Goal: Transaction & Acquisition: Obtain resource

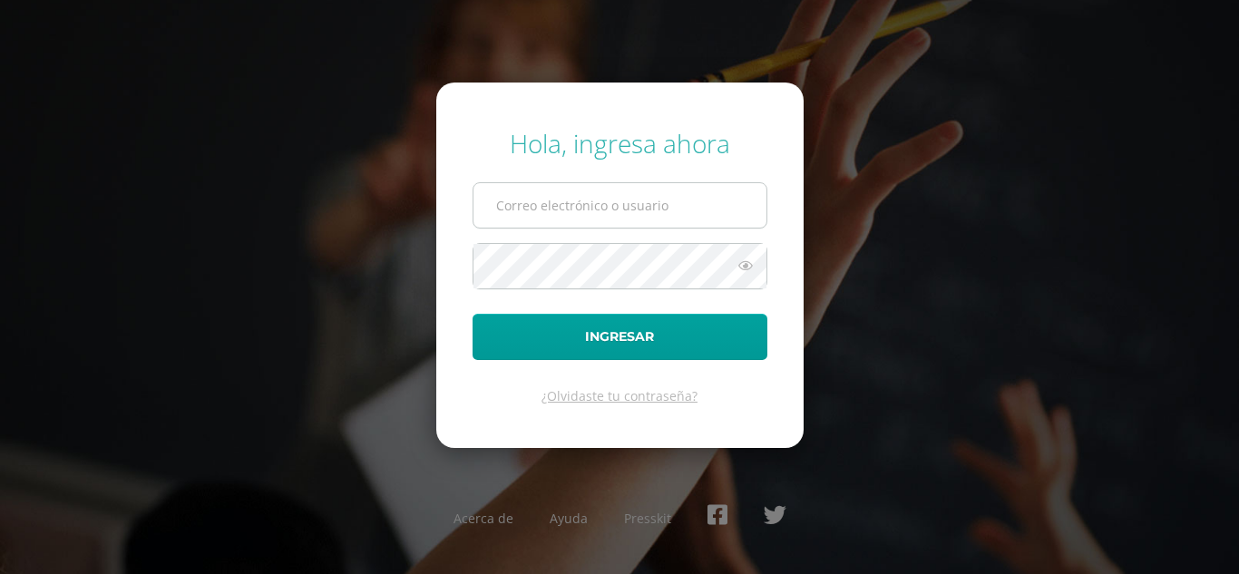
click at [566, 212] on input "text" at bounding box center [620, 205] width 293 height 44
type input "[PERSON_NAME][EMAIL_ADDRESS][DOMAIN_NAME]"
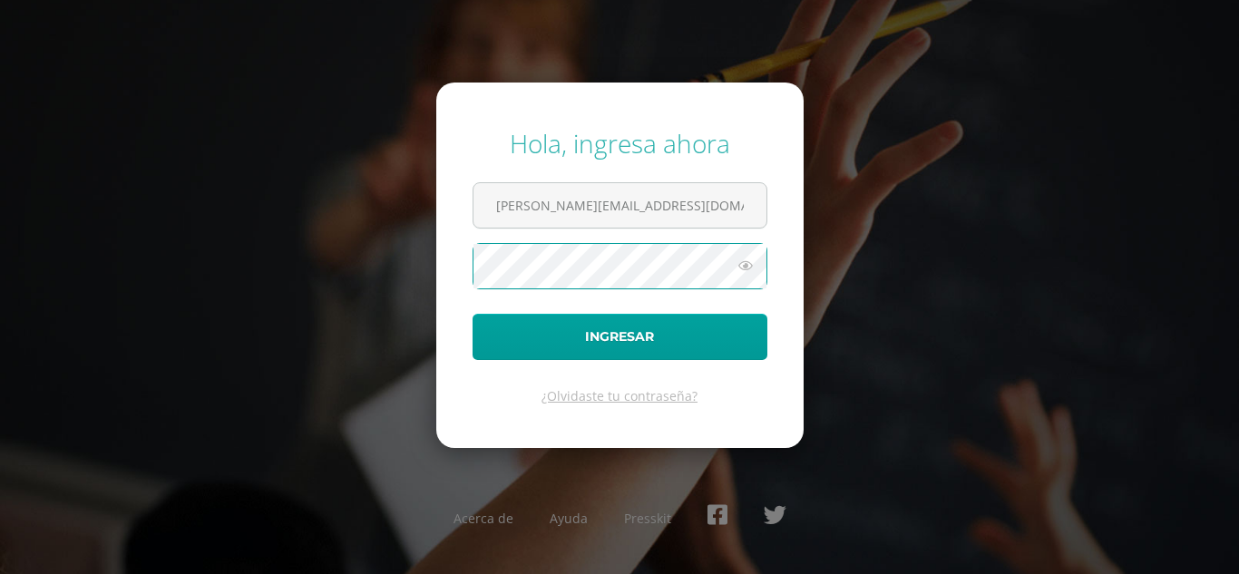
click at [473, 314] on button "Ingresar" at bounding box center [620, 337] width 295 height 46
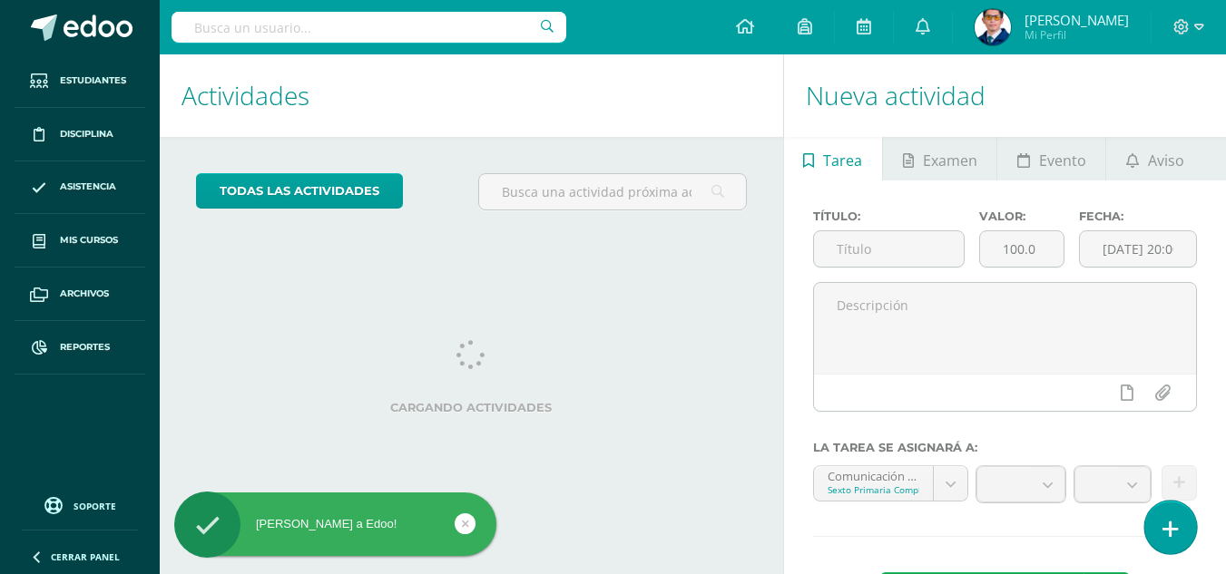
click at [1183, 533] on link at bounding box center [1170, 527] width 52 height 53
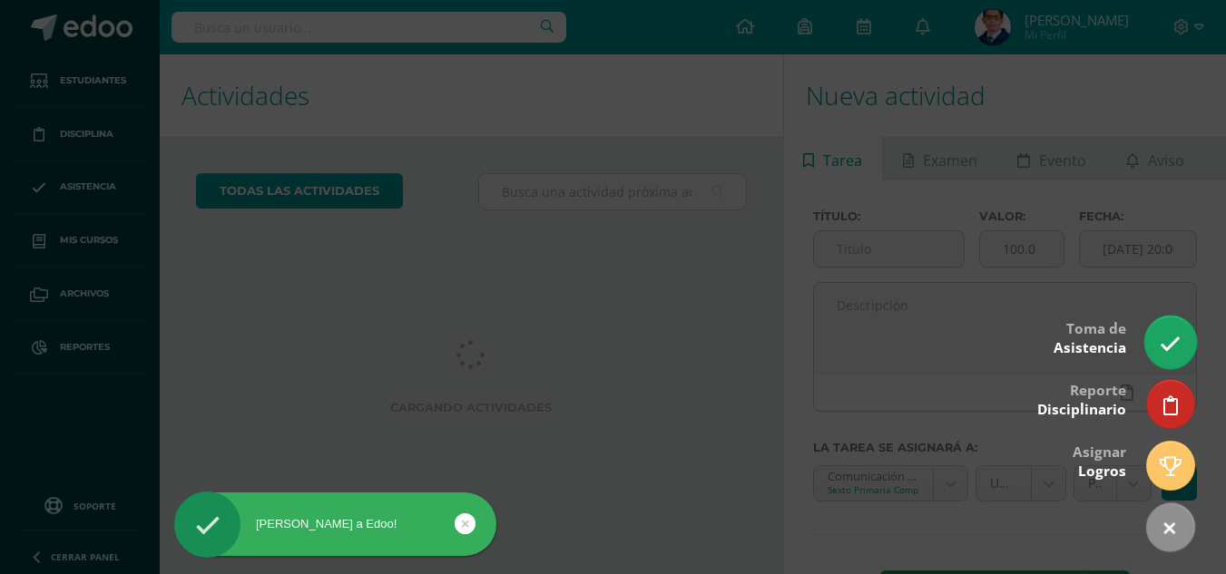
click at [1183, 328] on link at bounding box center [1170, 342] width 52 height 53
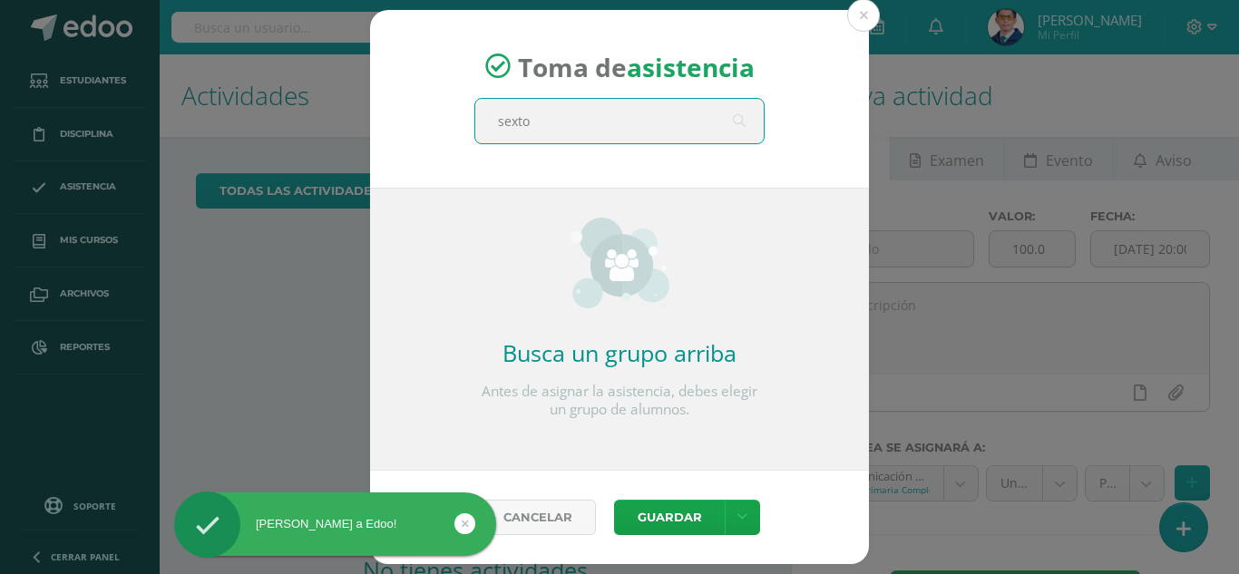
type input "sexto a"
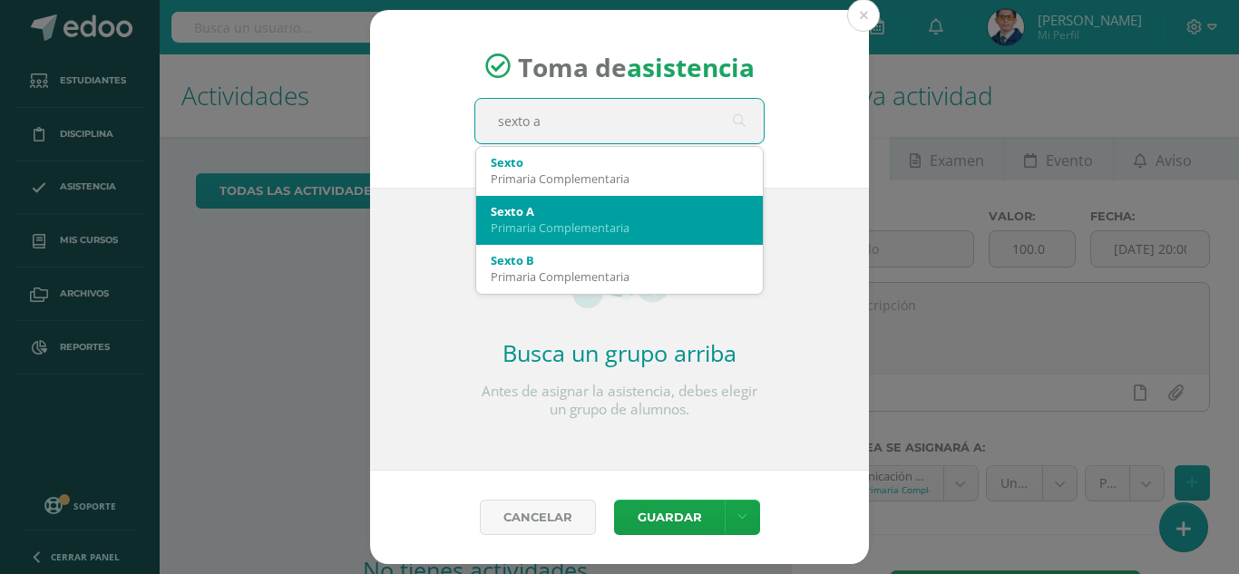
click at [577, 215] on div "Sexto A" at bounding box center [620, 211] width 258 height 16
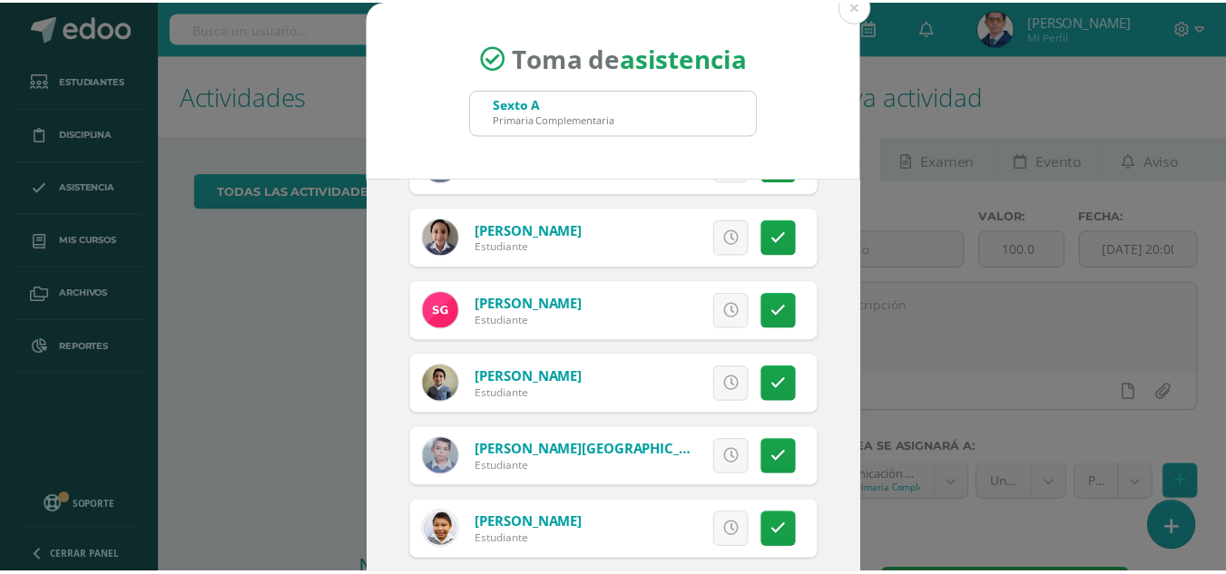
scroll to position [169, 0]
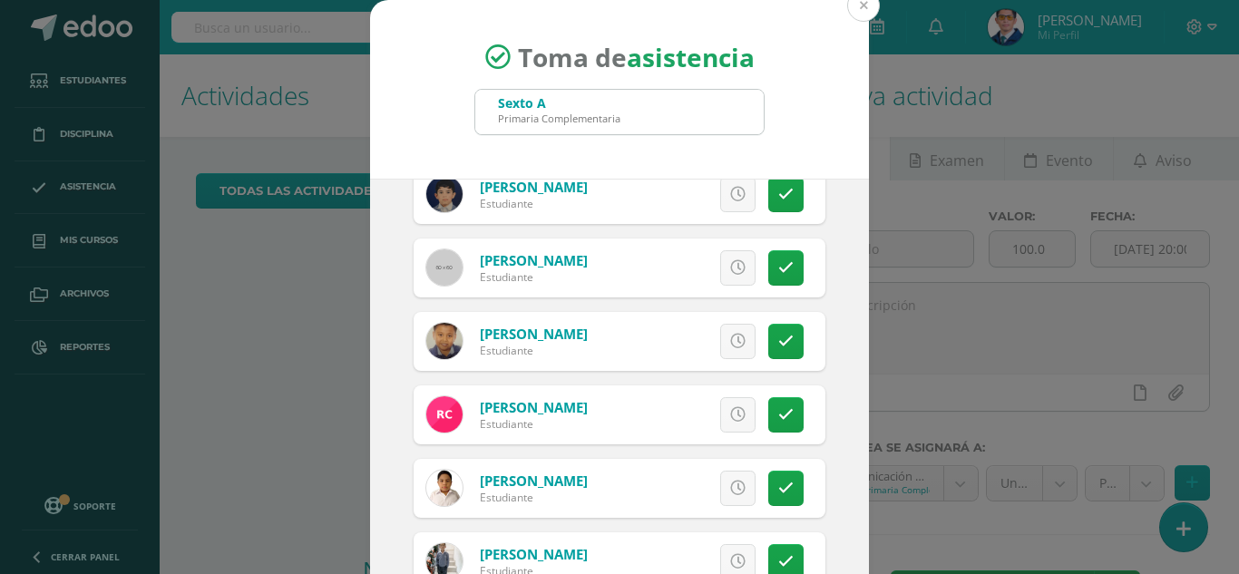
click at [854, 5] on button at bounding box center [863, 5] width 33 height 33
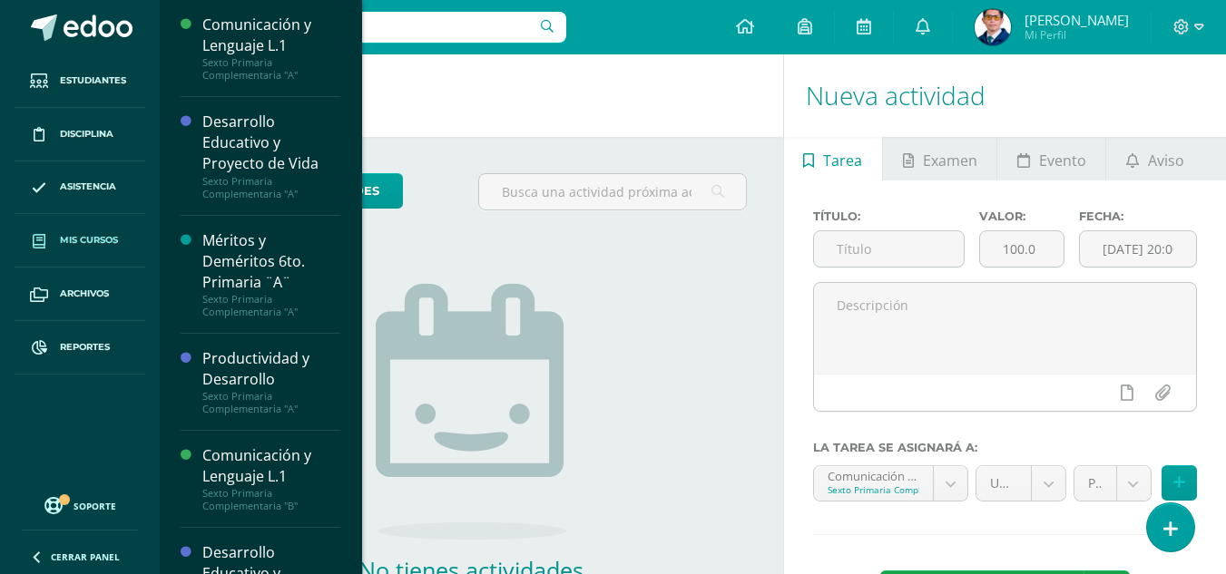
click at [91, 242] on span "Mis cursos" at bounding box center [89, 240] width 58 height 15
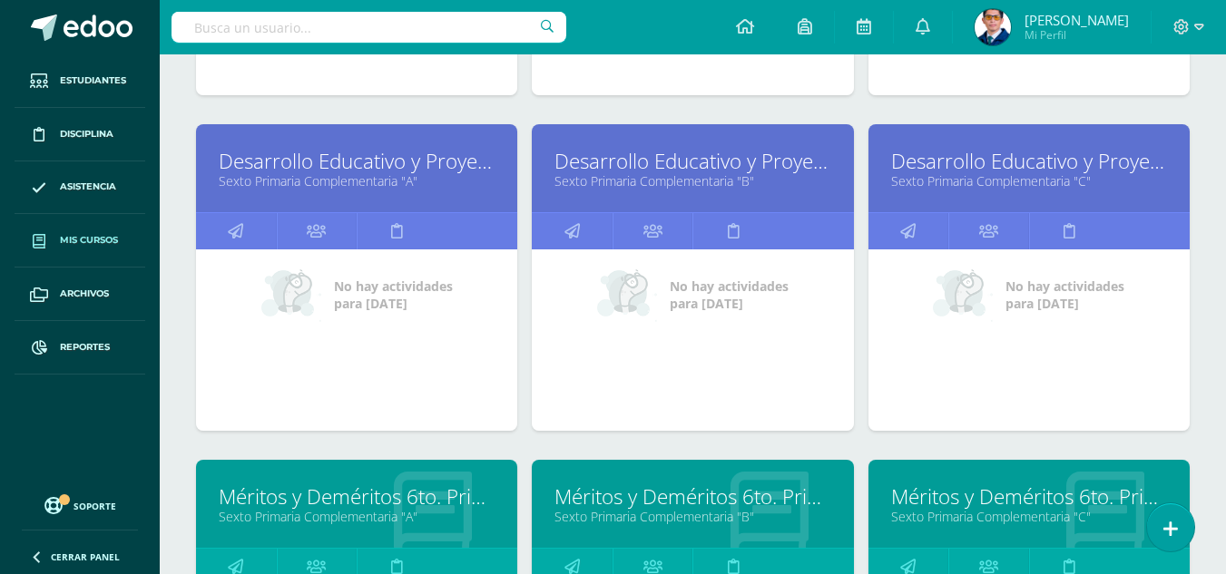
scroll to position [1227, 0]
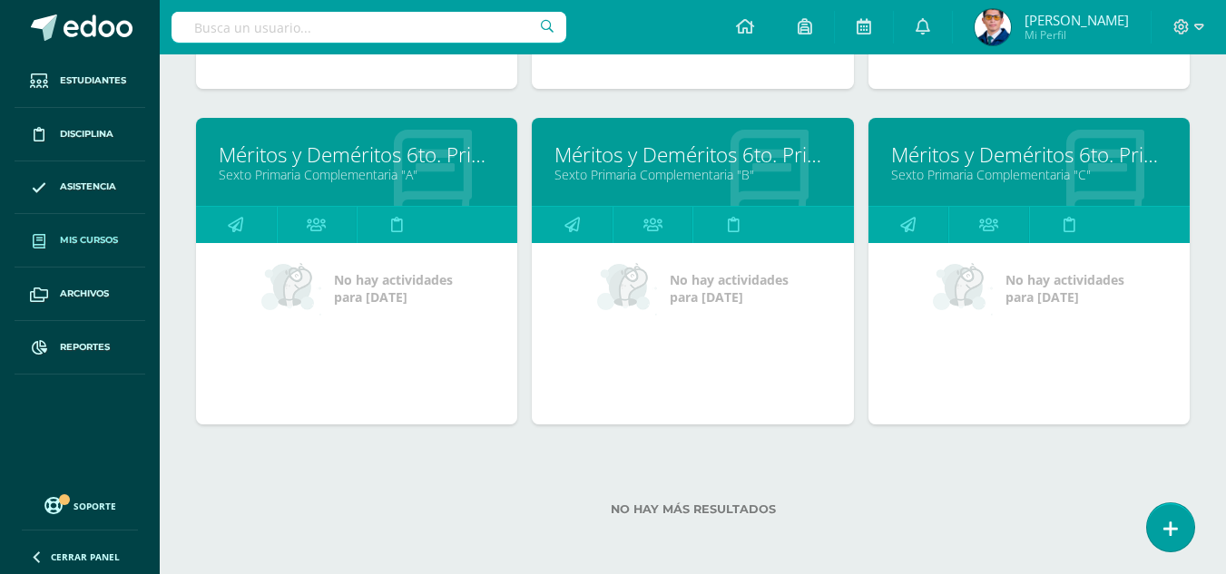
click at [337, 152] on link "Méritos y Deméritos 6to. Primaria ¨A¨" at bounding box center [357, 155] width 276 height 28
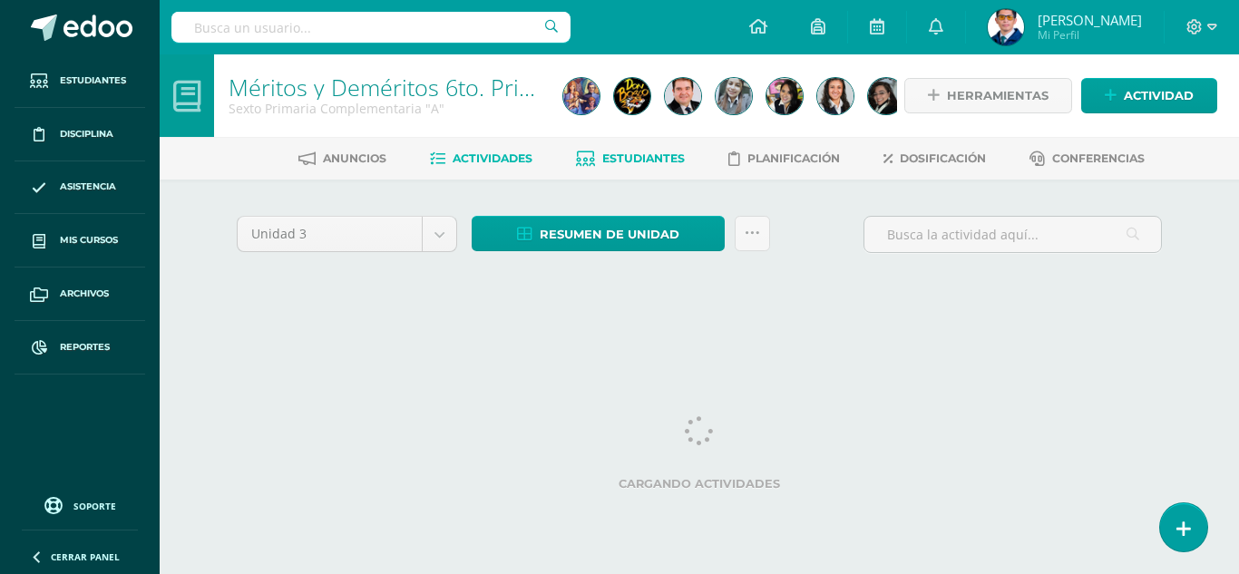
click at [650, 153] on span "Estudiantes" at bounding box center [643, 159] width 83 height 14
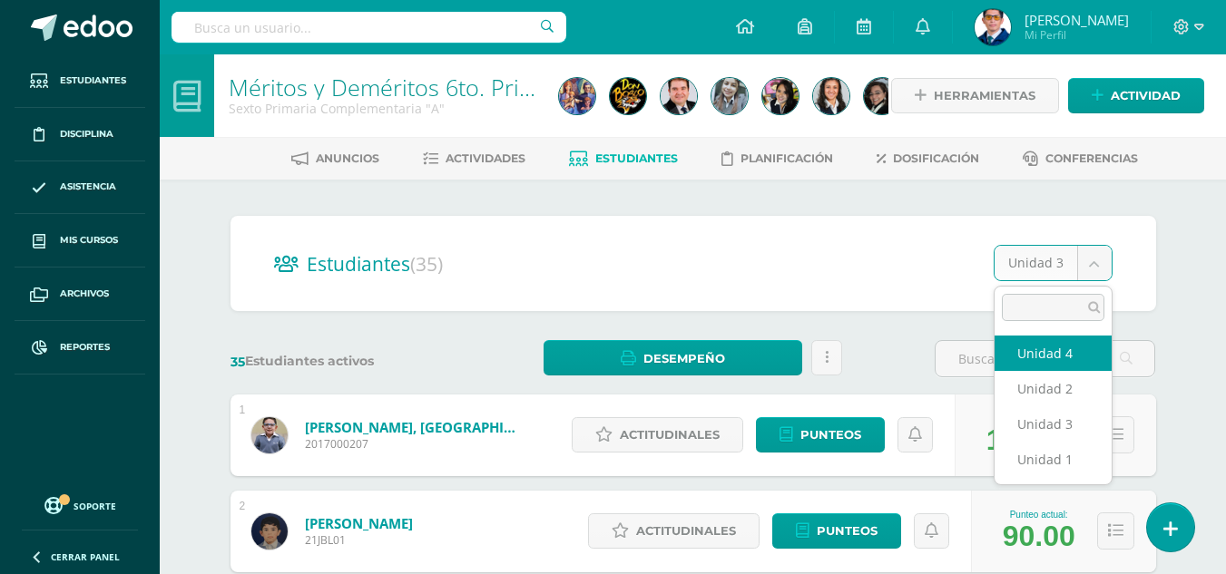
select select "/dashboard/teacher/section/4079/students/?unit=150625"
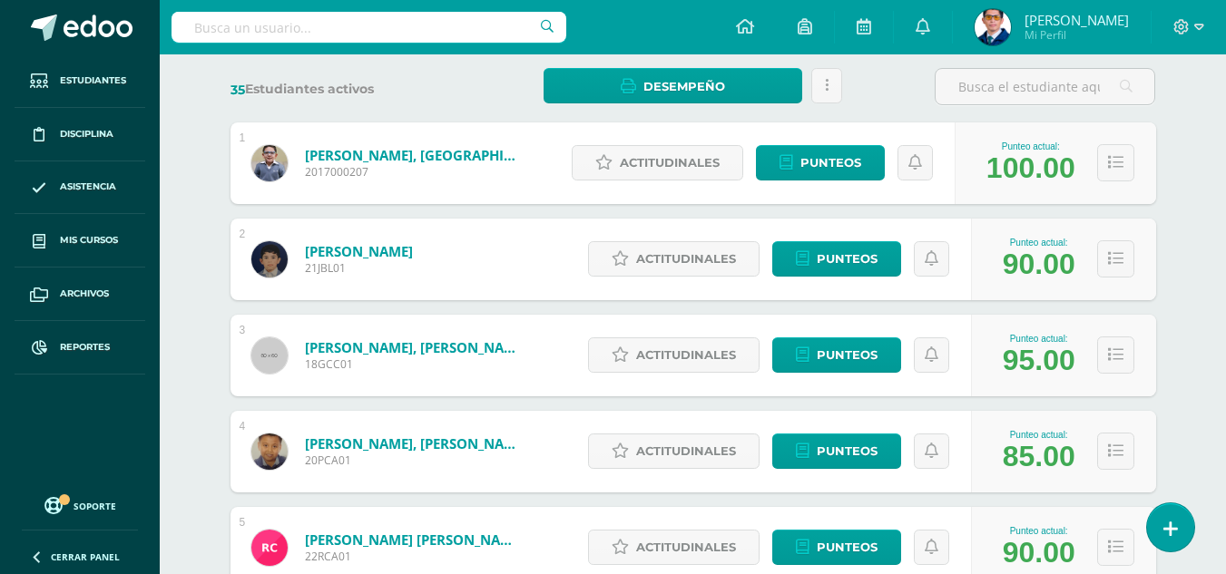
scroll to position [454, 0]
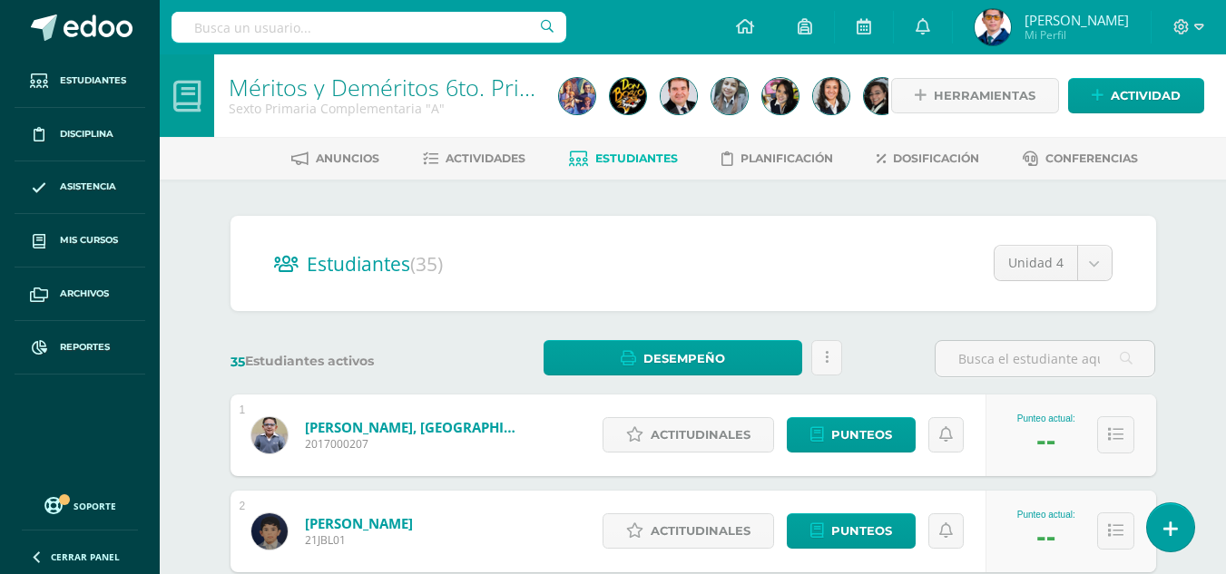
click at [1112, 272] on div "Estudiantes (35) Unidad 4 Unidad 4 Unidad 2 Unidad 3 Unidad 1" at bounding box center [692, 263] width 925 height 95
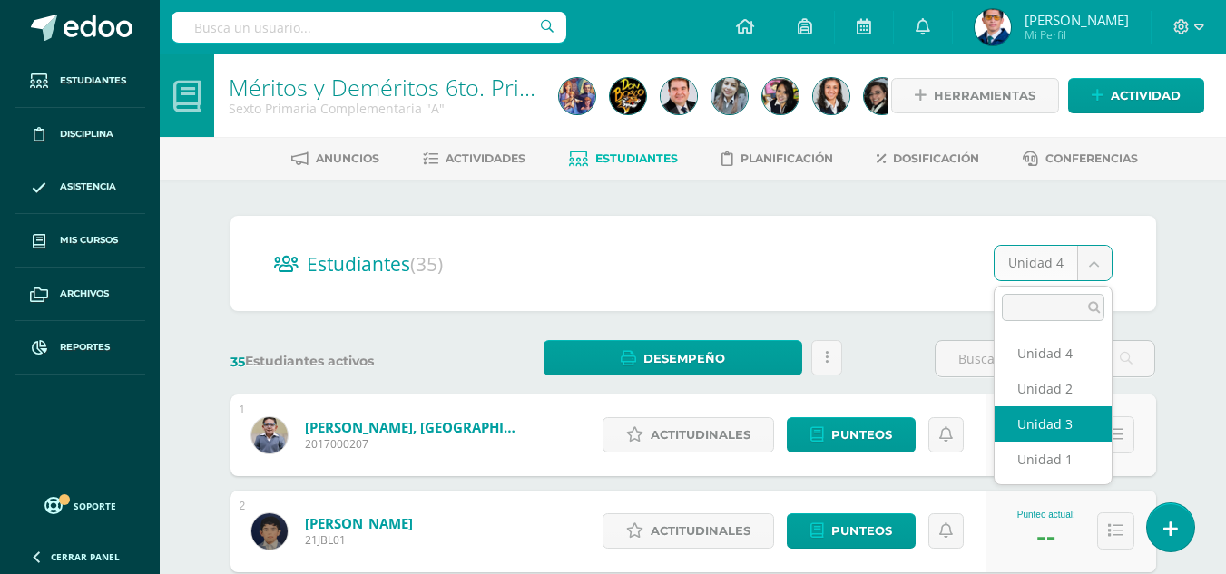
select select "/dashboard/teacher/section/4079/students/?unit=150624"
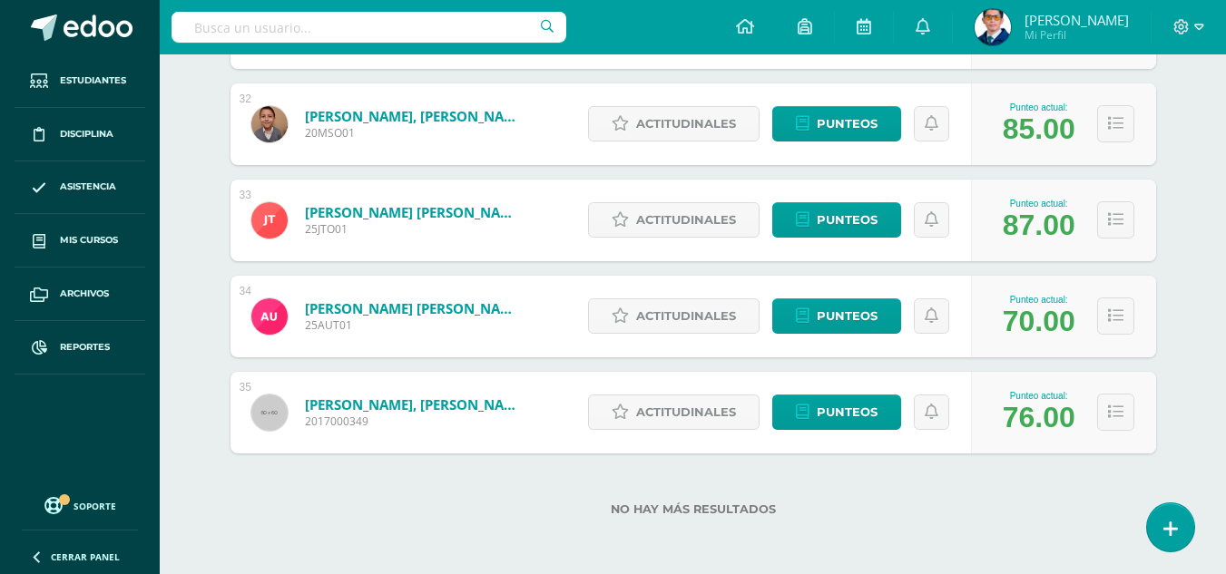
scroll to position [2567, 0]
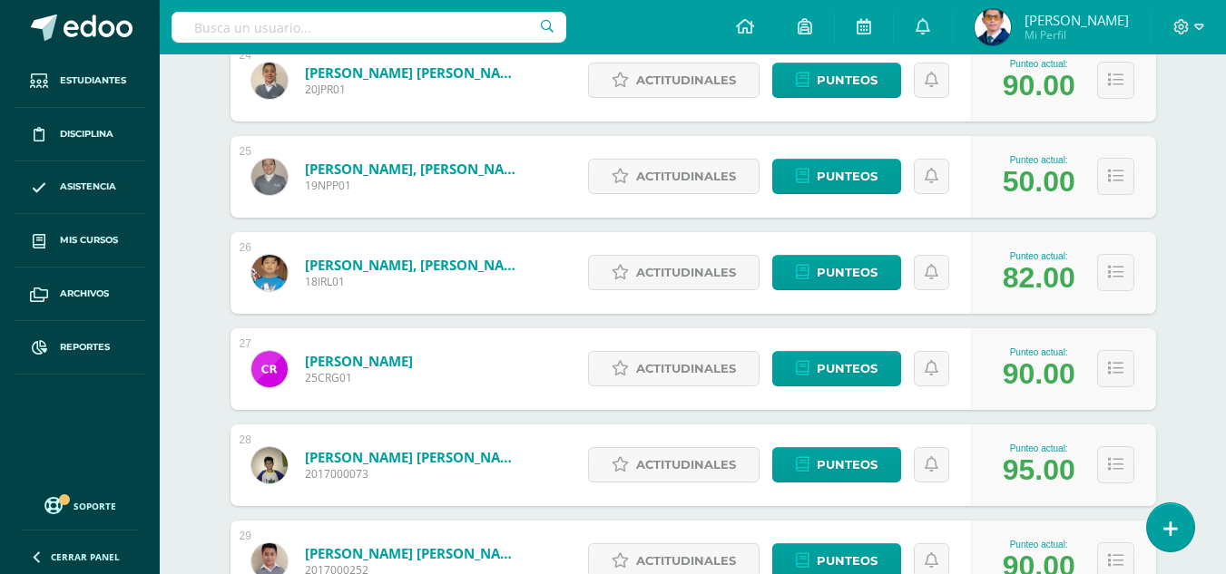
click at [393, 169] on link "Pierri Pelén, Nathan Rolando" at bounding box center [414, 169] width 218 height 18
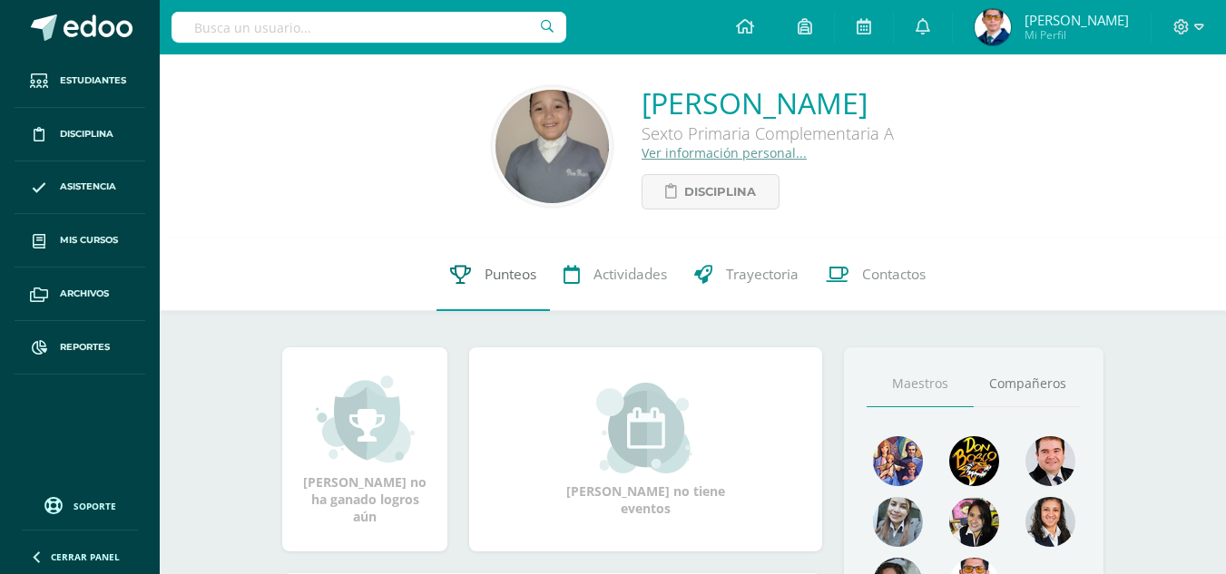
click at [510, 276] on span "Punteos" at bounding box center [510, 274] width 52 height 19
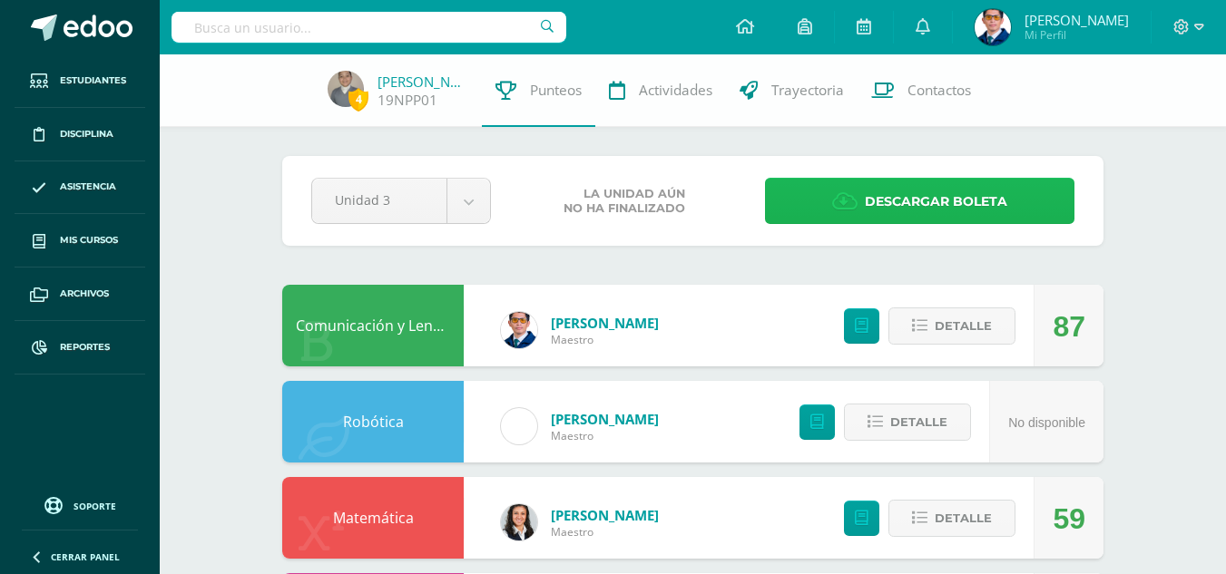
click at [798, 210] on link "Descargar boleta" at bounding box center [919, 201] width 309 height 46
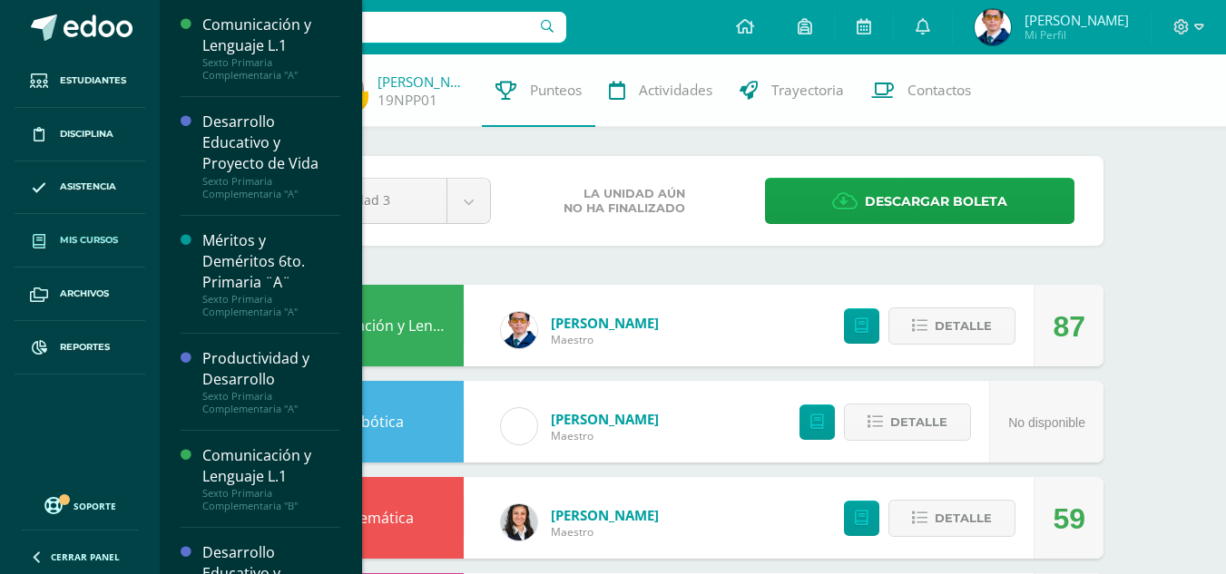
click at [68, 239] on span "Mis cursos" at bounding box center [89, 240] width 58 height 15
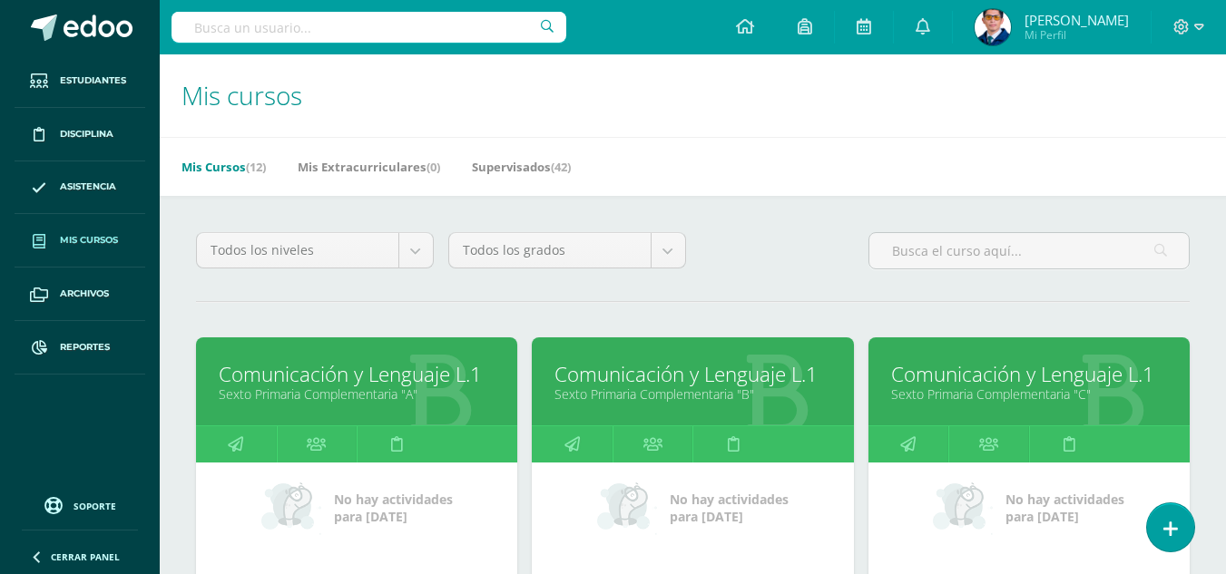
click at [366, 383] on link "Comunicación y Lenguaje L.1" at bounding box center [357, 374] width 276 height 28
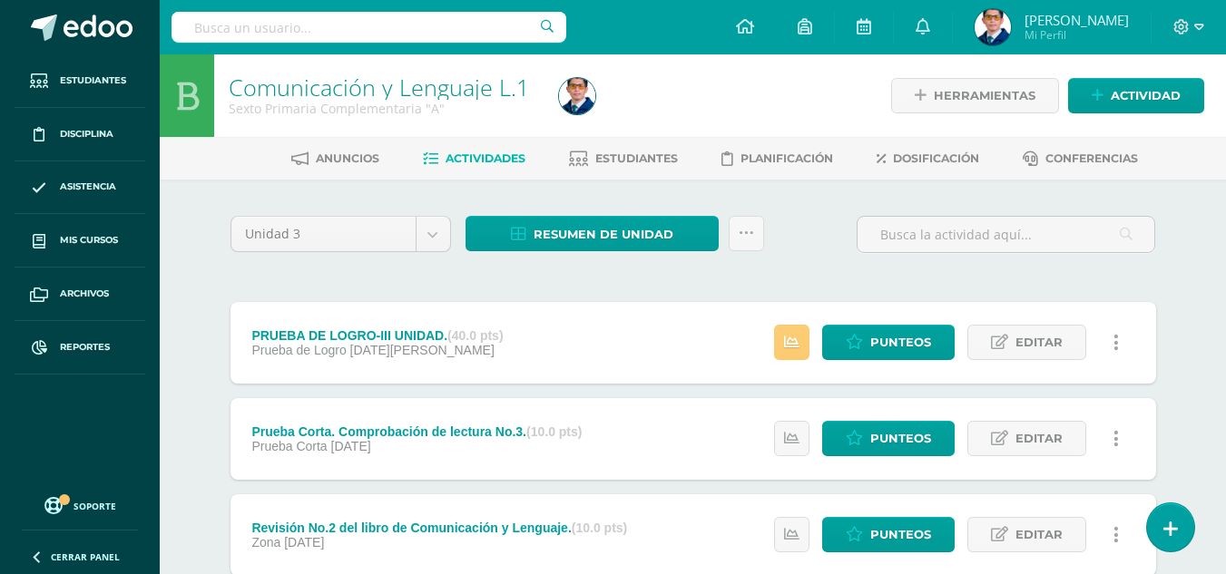
click at [635, 142] on div "Anuncios Actividades Estudiantes Planificación Dosificación Conferencias" at bounding box center [715, 158] width 1110 height 43
click at [631, 157] on span "Estudiantes" at bounding box center [636, 159] width 83 height 14
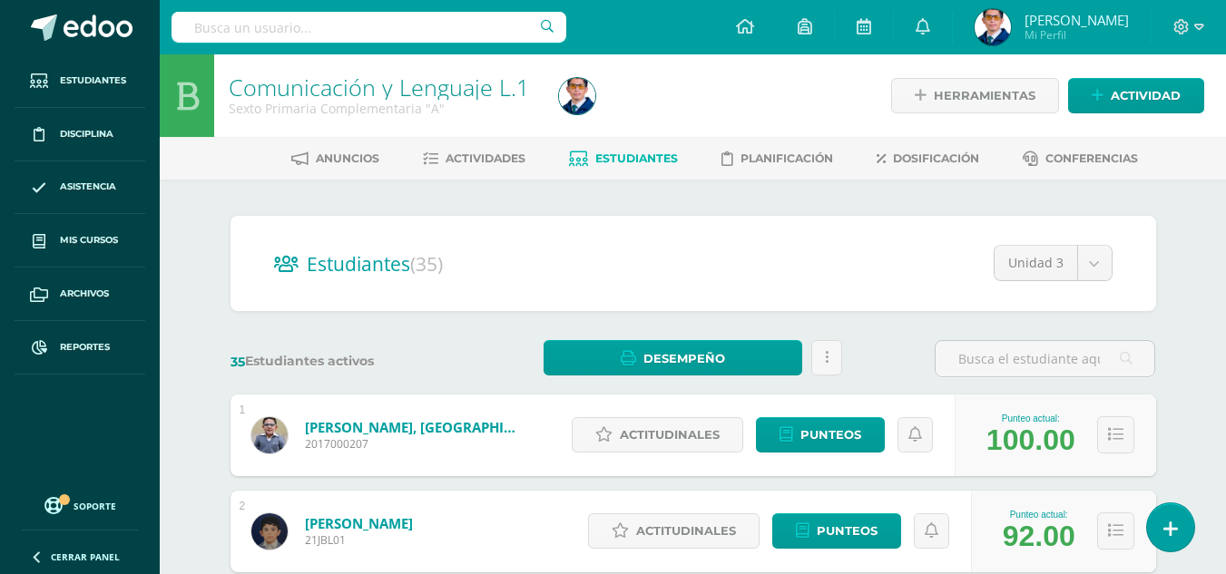
click at [442, 431] on link "Aguilar Morales, Santiago" at bounding box center [414, 427] width 218 height 18
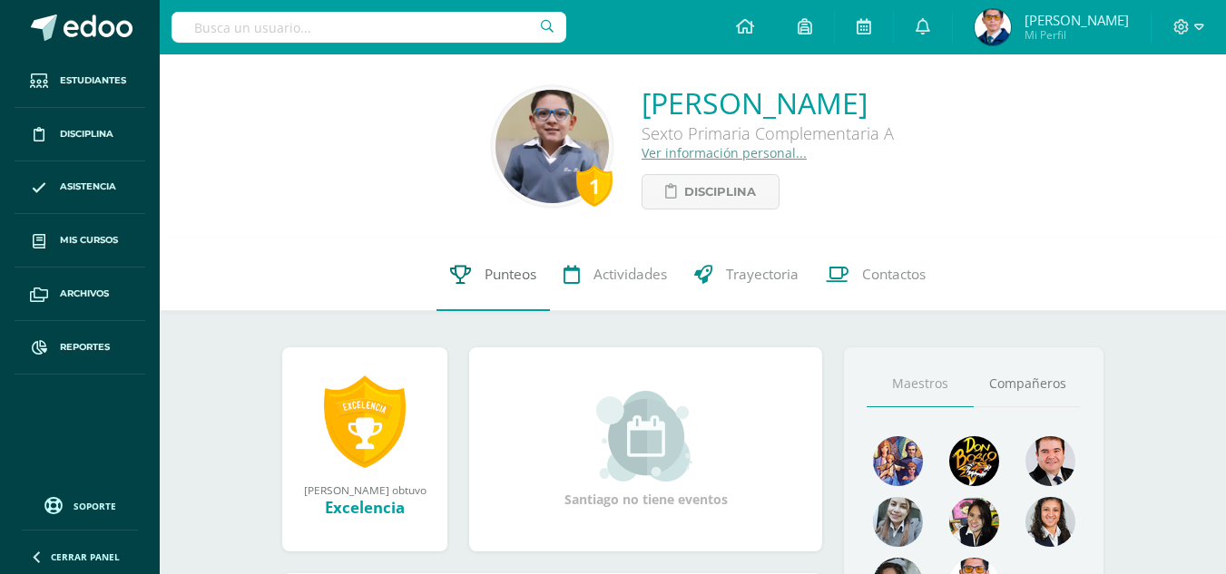
click at [512, 285] on link "Punteos" at bounding box center [492, 275] width 113 height 73
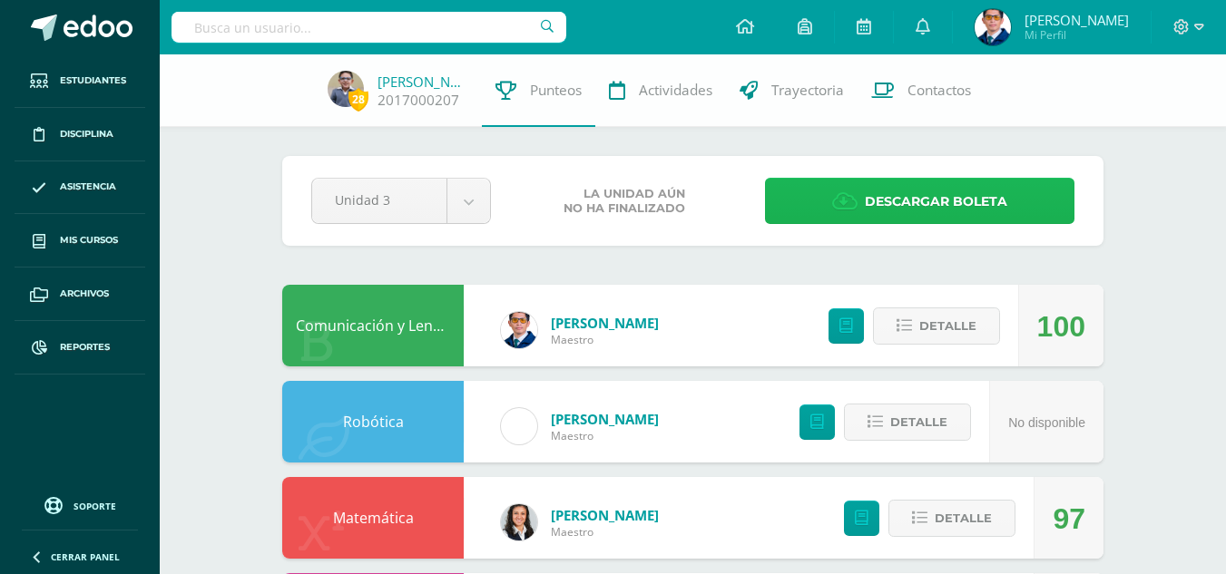
click at [826, 209] on link "Descargar boleta" at bounding box center [919, 201] width 309 height 46
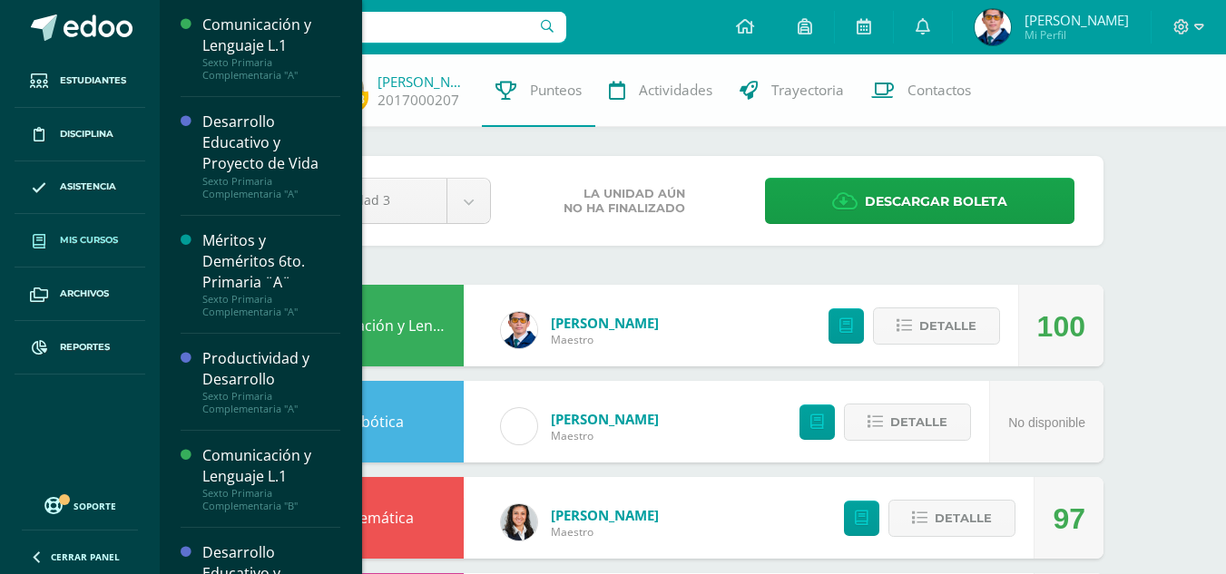
click at [61, 236] on span "Mis cursos" at bounding box center [89, 240] width 58 height 15
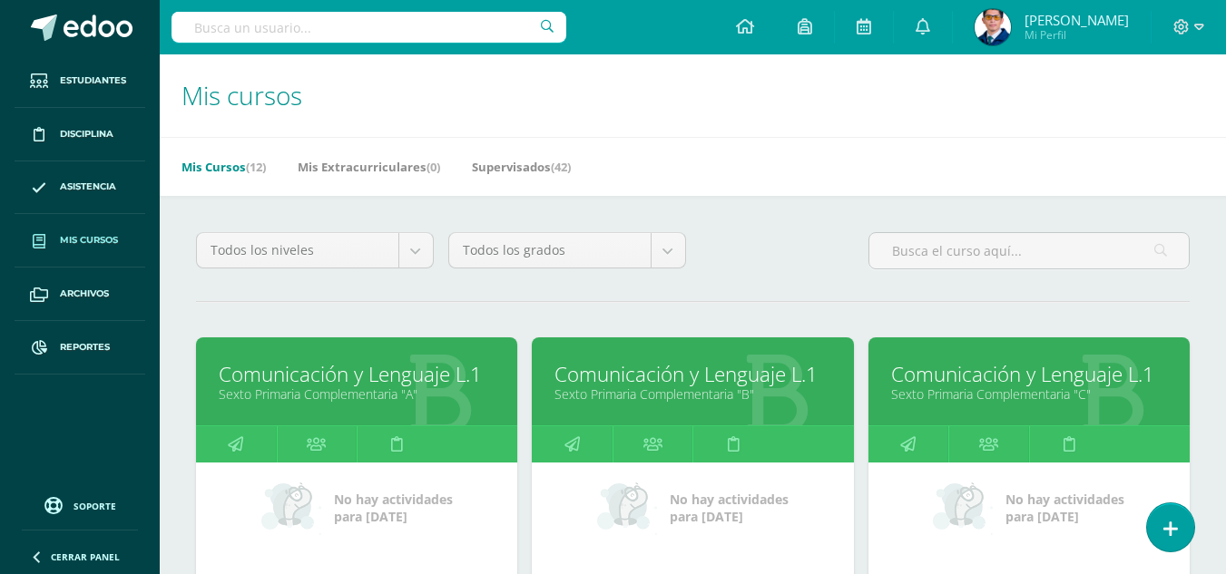
click at [699, 384] on link "Comunicación y Lenguaje L.1" at bounding box center [692, 374] width 276 height 28
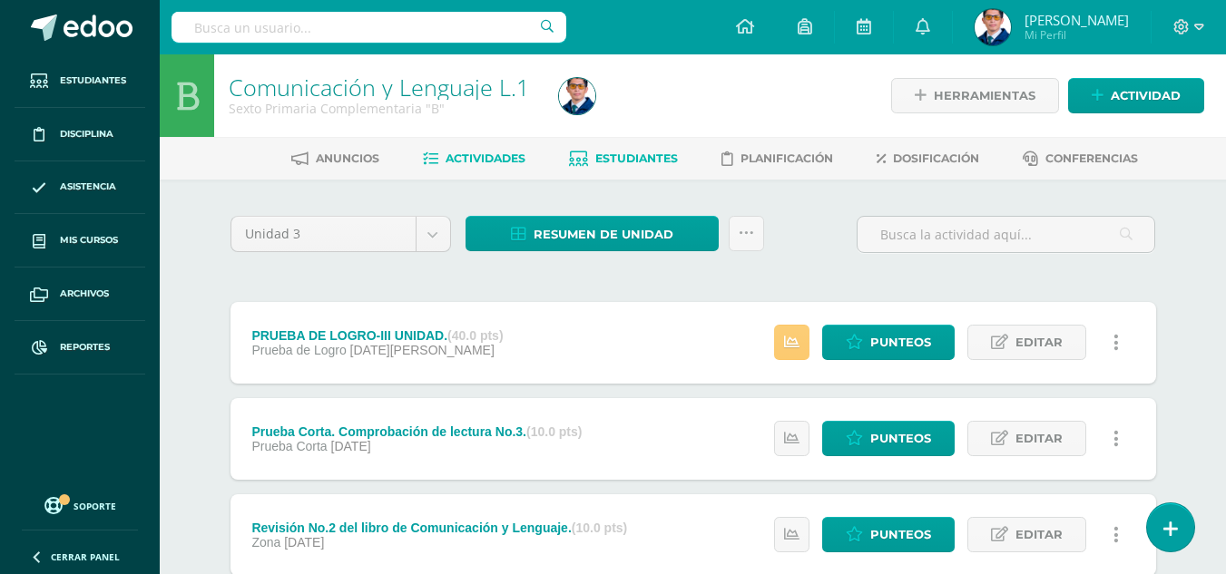
click at [626, 164] on span "Estudiantes" at bounding box center [636, 159] width 83 height 14
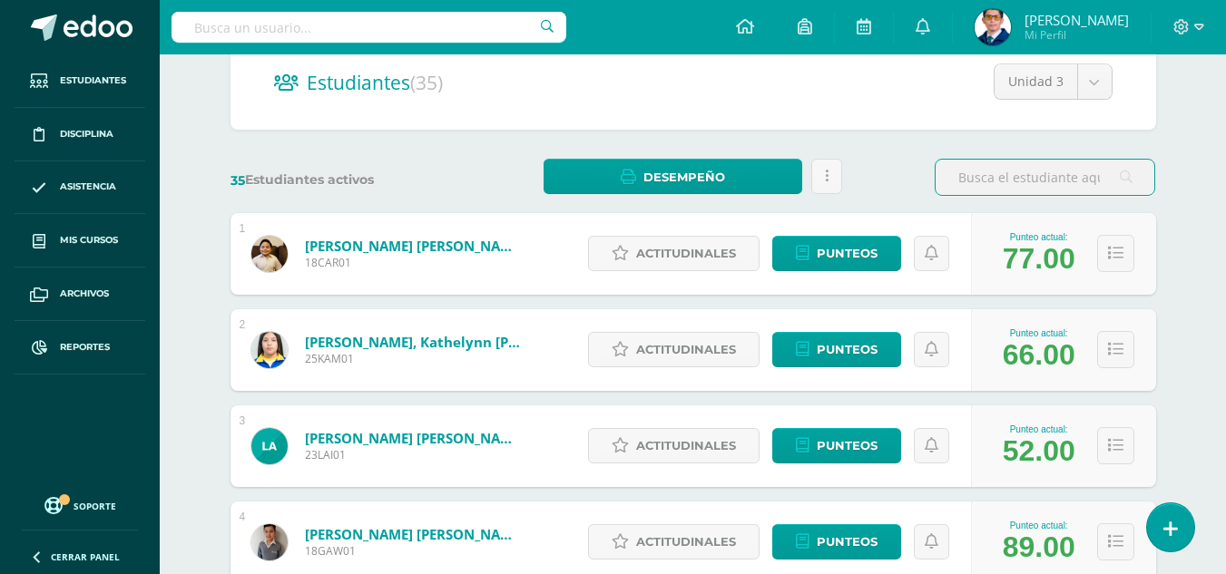
scroll to position [91, 0]
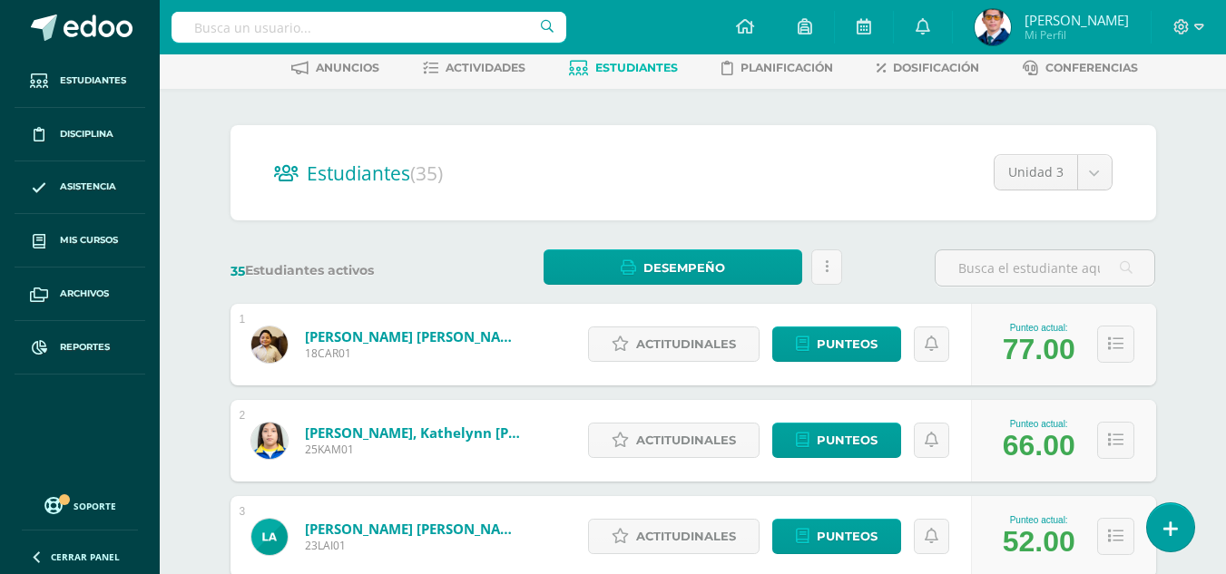
click at [429, 342] on link "Alfaro Rodríguez, Cristiano José" at bounding box center [414, 337] width 218 height 18
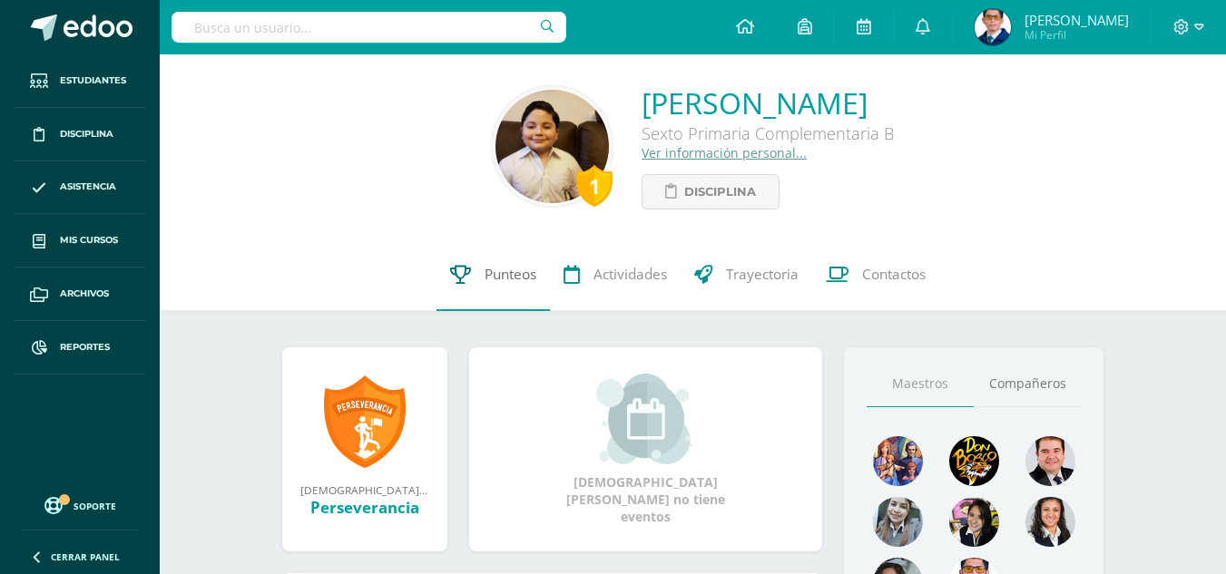
click at [513, 276] on span "Punteos" at bounding box center [510, 274] width 52 height 19
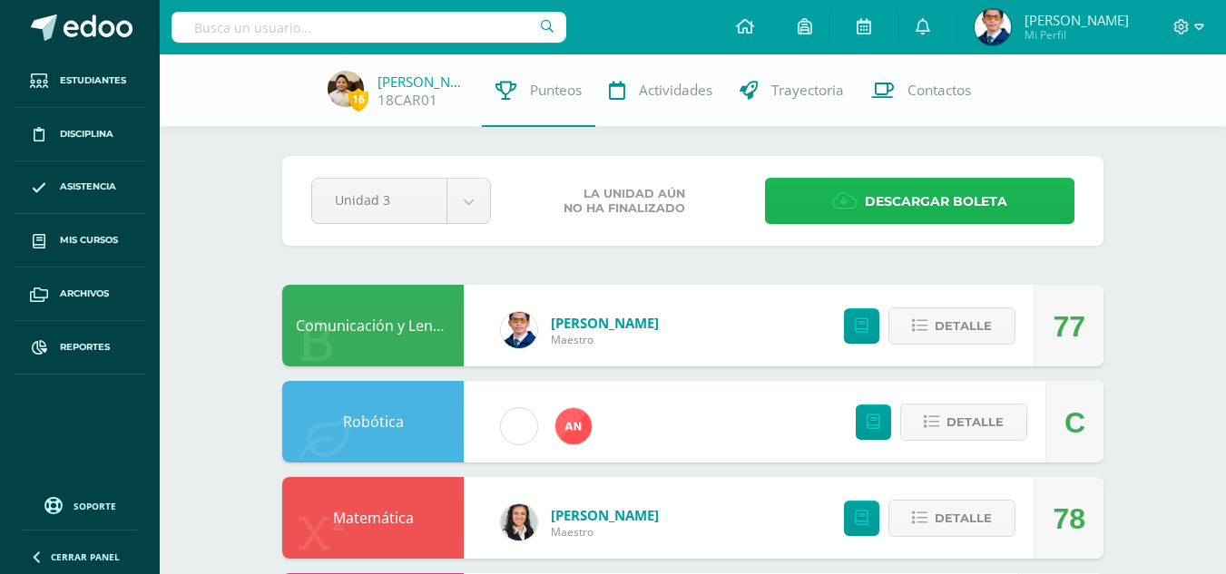
click at [824, 196] on link "Descargar boleta" at bounding box center [919, 201] width 309 height 46
